Goal: Navigation & Orientation: Find specific page/section

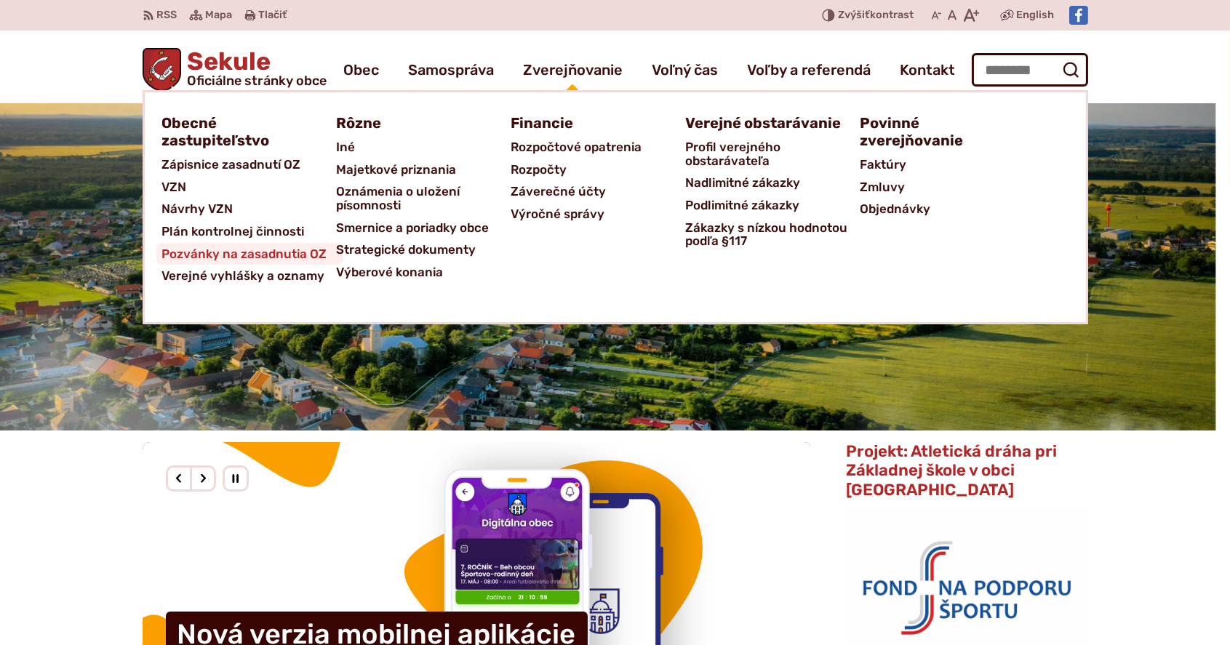
click at [285, 249] on span "Pozvánky na zasadnutia OZ" at bounding box center [244, 254] width 165 height 23
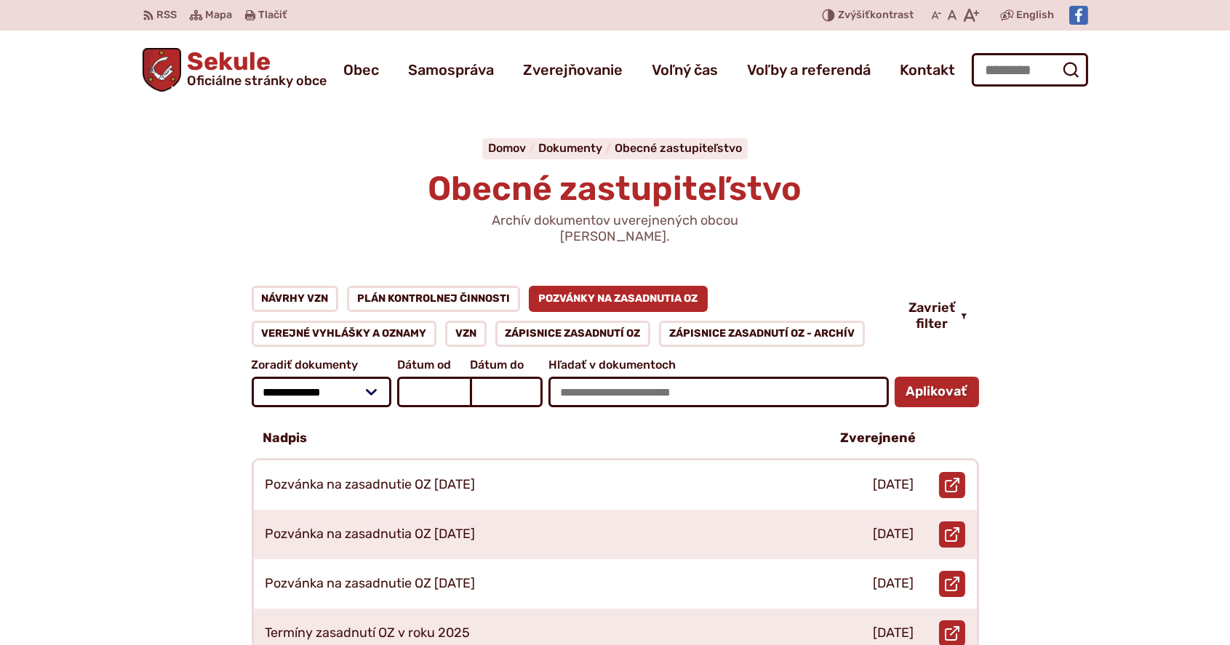
click at [244, 61] on span "Sekule Oficiálne stránky obce" at bounding box center [253, 68] width 145 height 38
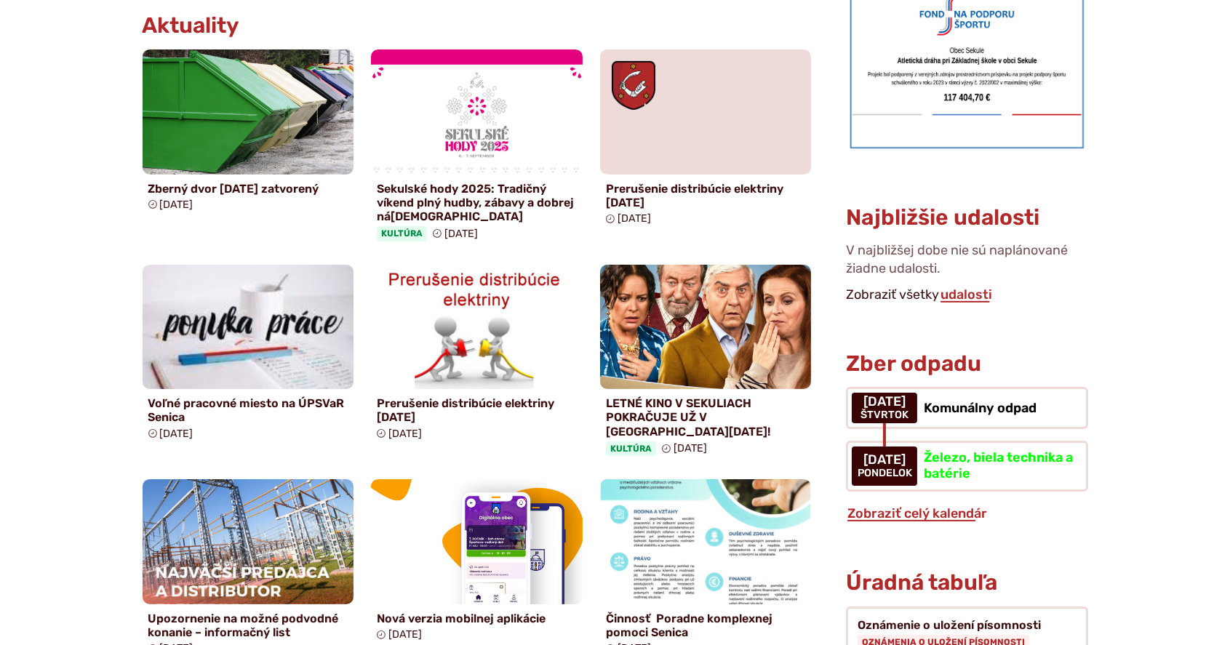
scroll to position [775, 0]
